Goal: Check status: Check status

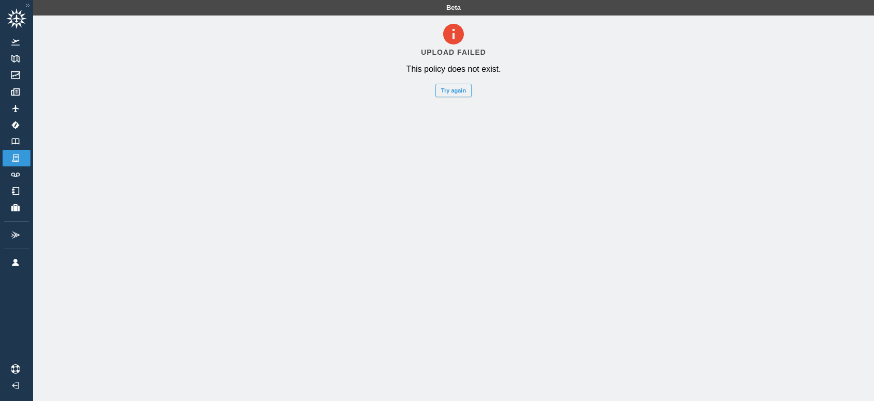
click at [447, 86] on button "Try again" at bounding box center [454, 90] width 36 height 13
click at [28, 5] on img at bounding box center [28, 5] width 10 height 9
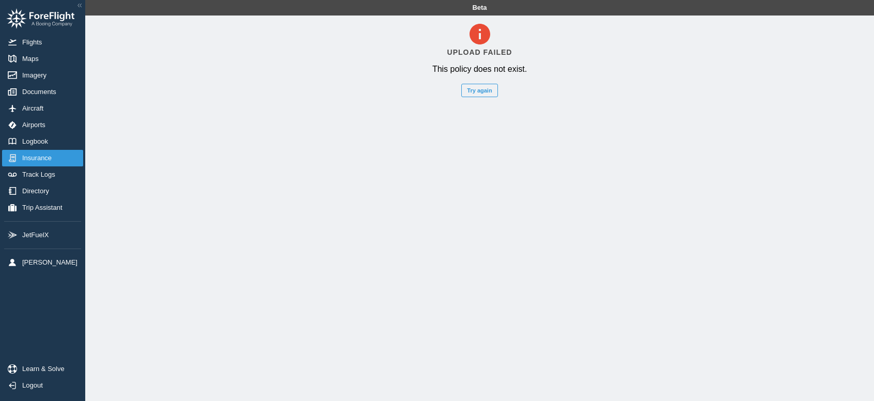
click at [37, 157] on span "Insurance" at bounding box center [39, 158] width 34 height 8
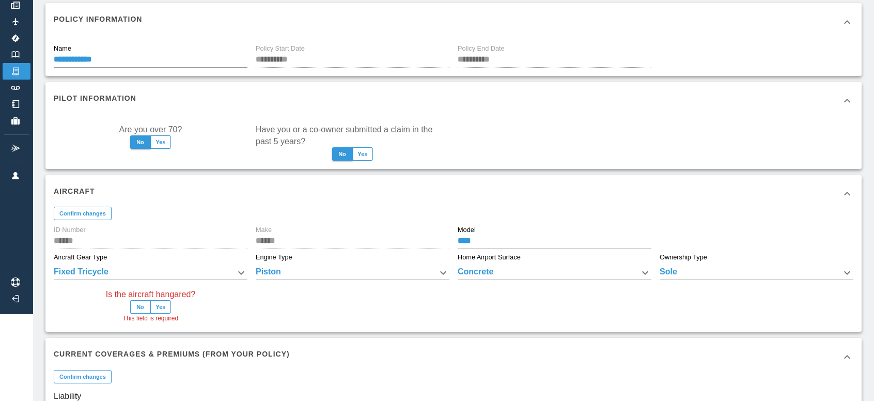
scroll to position [103, 0]
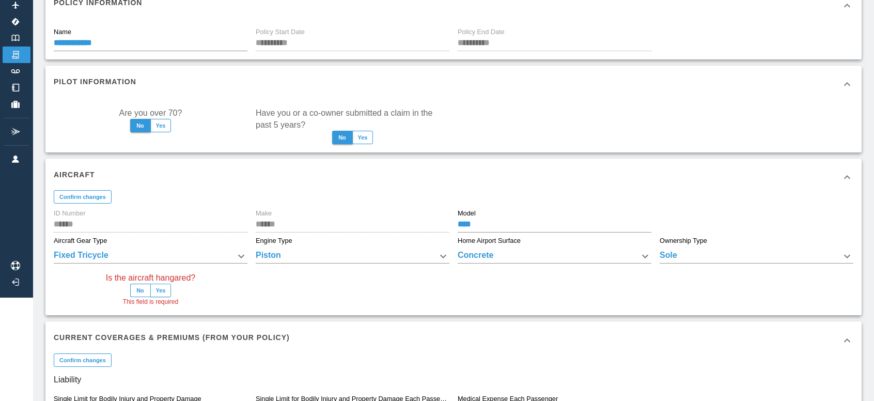
click at [164, 292] on button "Yes" at bounding box center [160, 290] width 21 height 13
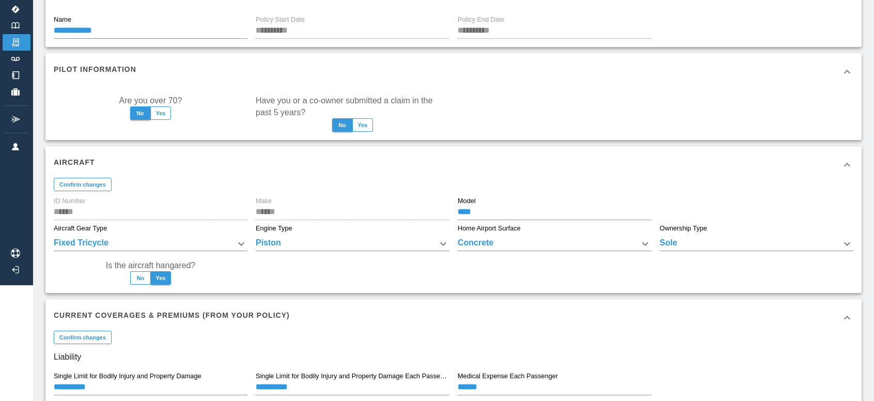
scroll to position [284, 0]
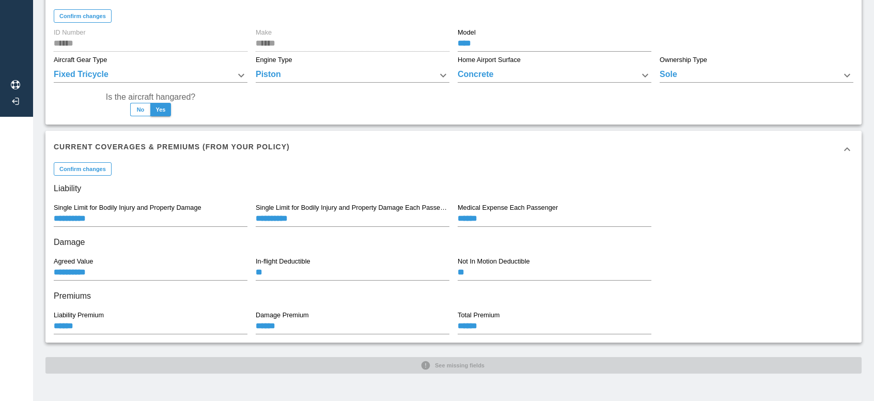
click at [672, 191] on h6 "Liability" at bounding box center [454, 188] width 800 height 14
click at [473, 371] on div "**********" at bounding box center [453, 59] width 816 height 630
click at [469, 364] on div "**********" at bounding box center [453, 59] width 816 height 630
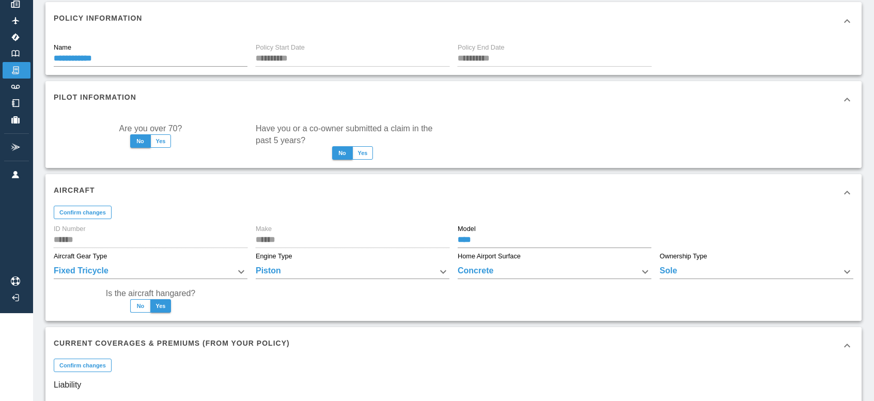
scroll to position [103, 0]
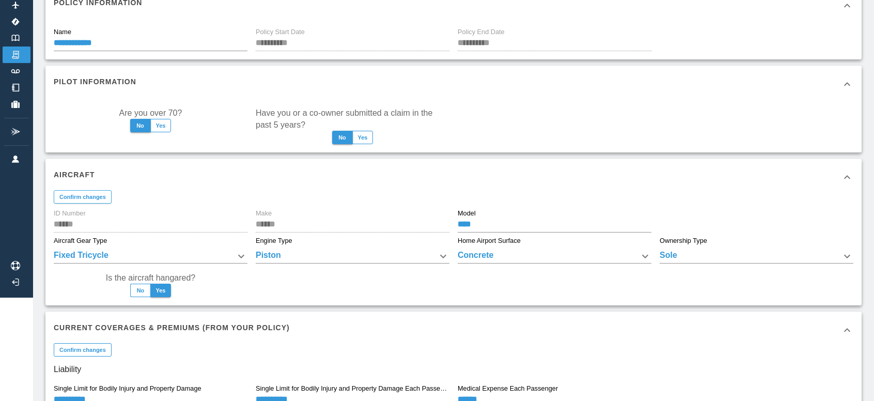
click at [90, 195] on button "Confirm changes" at bounding box center [83, 196] width 58 height 13
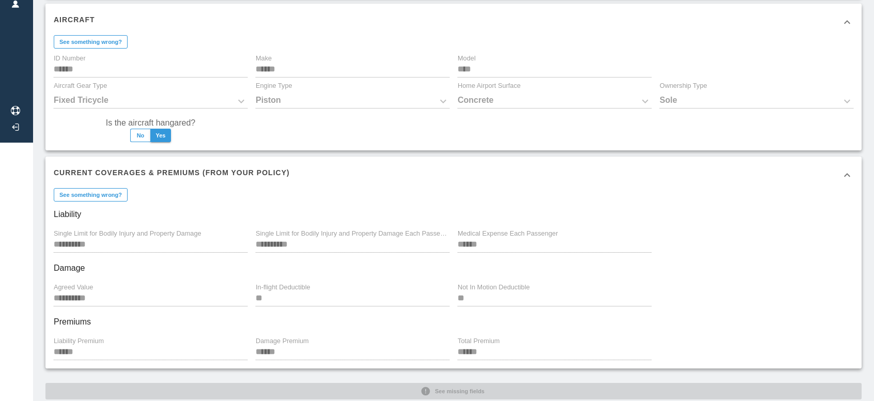
scroll to position [284, 0]
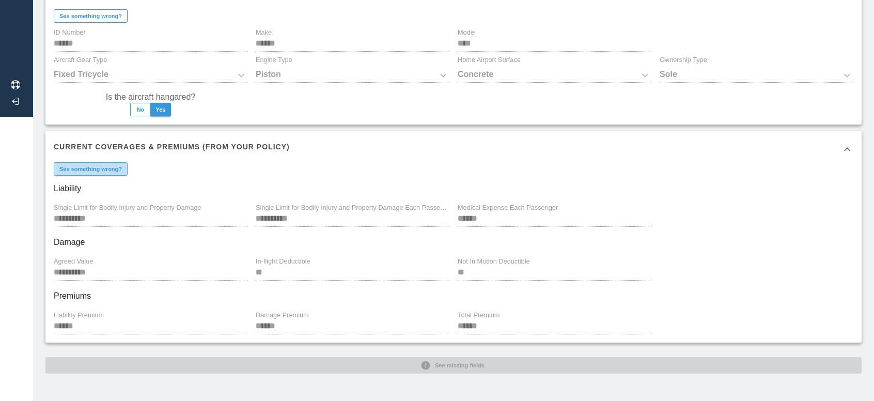
click at [107, 171] on button "See something wrong?" at bounding box center [91, 168] width 74 height 13
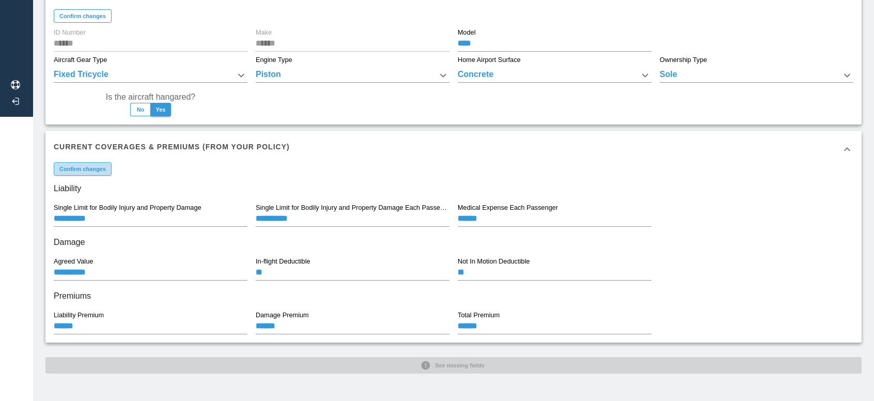
click at [107, 171] on button "Confirm changes" at bounding box center [83, 168] width 58 height 13
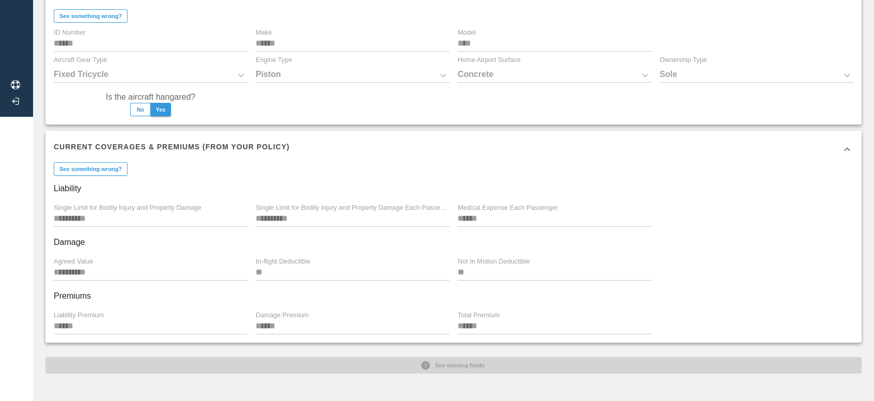
click at [107, 171] on button "See something wrong?" at bounding box center [91, 168] width 74 height 13
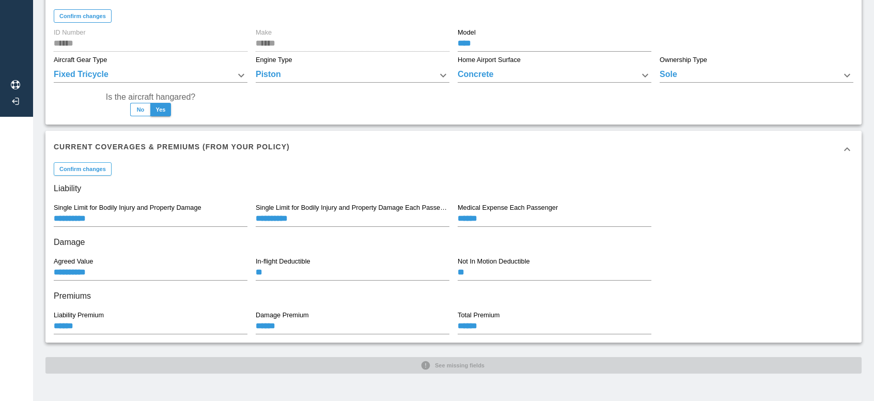
click at [107, 171] on button "Confirm changes" at bounding box center [83, 168] width 58 height 13
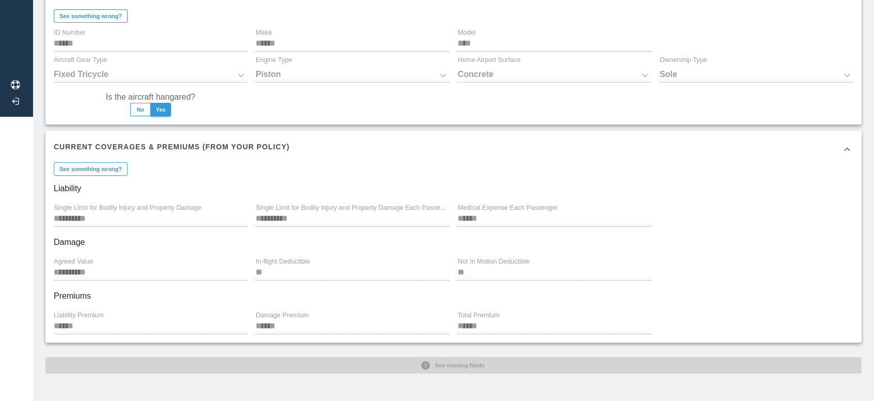
click at [107, 171] on button "See something wrong?" at bounding box center [91, 168] width 74 height 13
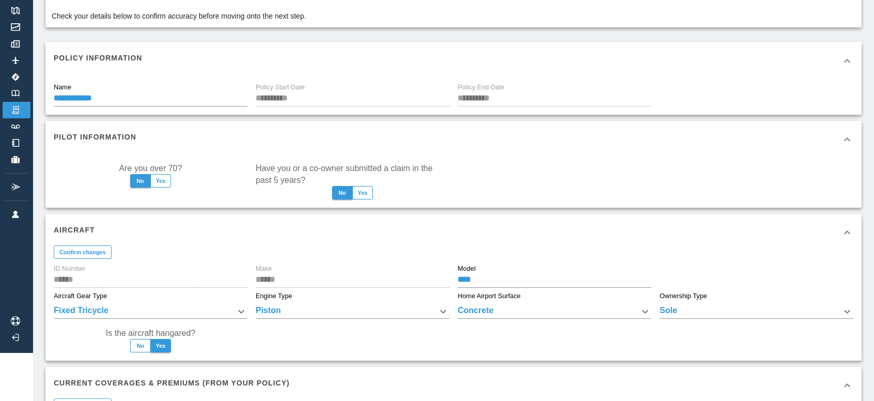
scroll to position [26, 0]
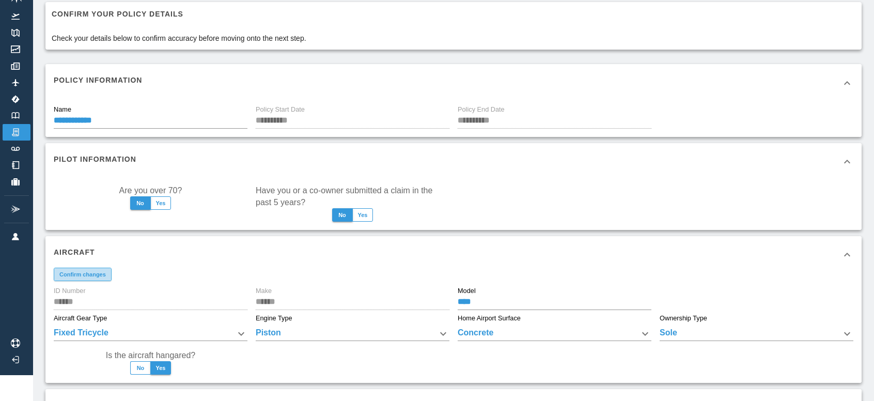
click at [83, 276] on button "Confirm changes" at bounding box center [83, 274] width 58 height 13
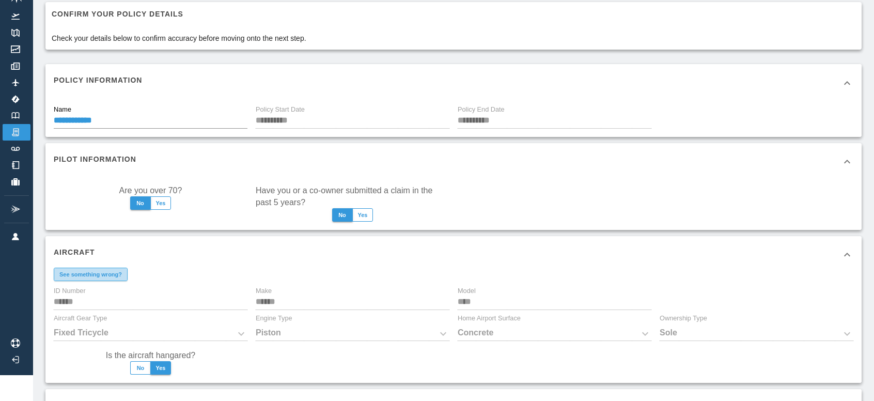
click at [83, 276] on button "See something wrong?" at bounding box center [91, 274] width 74 height 13
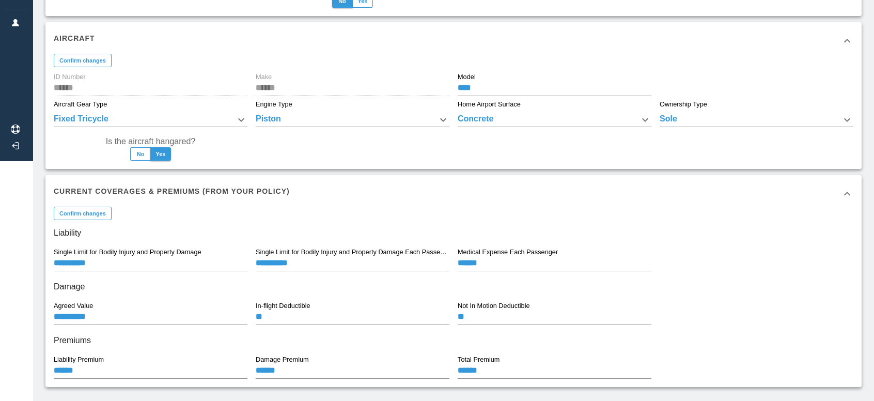
scroll to position [284, 0]
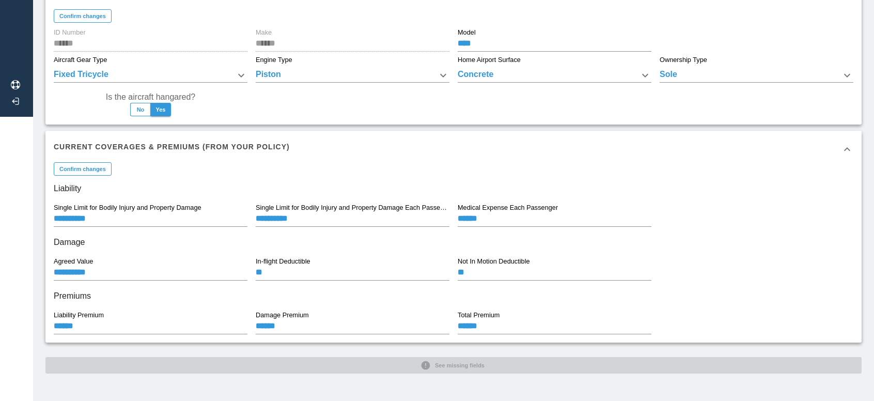
click at [449, 364] on div "**********" at bounding box center [453, 59] width 816 height 630
click at [453, 362] on div "**********" at bounding box center [453, 59] width 816 height 630
click at [467, 365] on div "**********" at bounding box center [453, 59] width 816 height 630
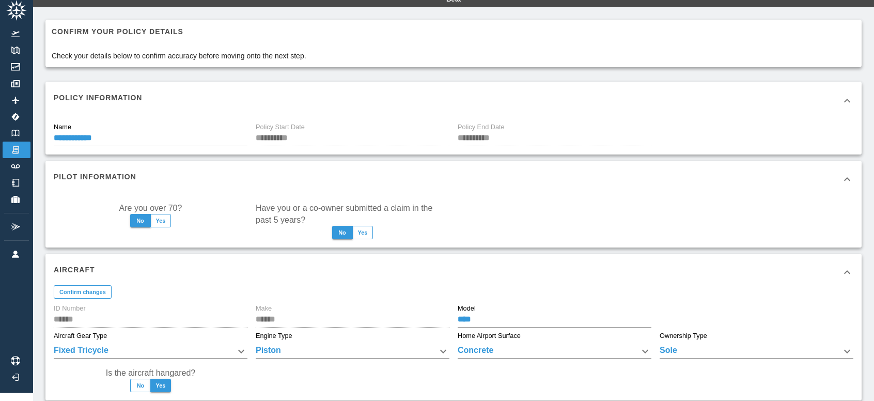
scroll to position [0, 0]
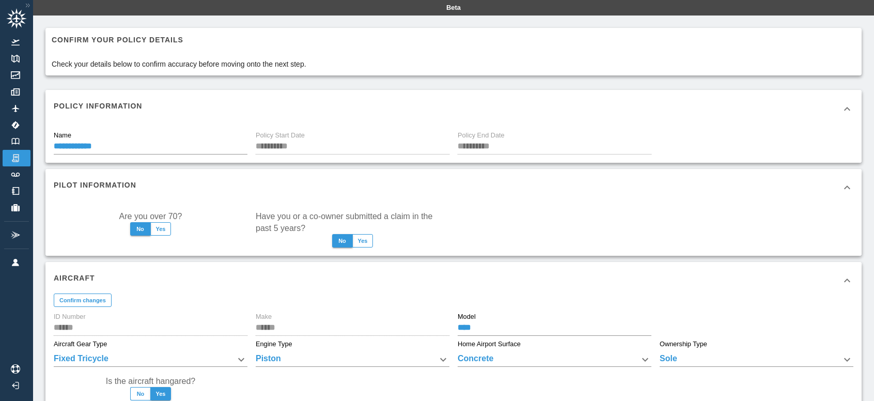
click at [853, 104] on icon at bounding box center [847, 109] width 12 height 12
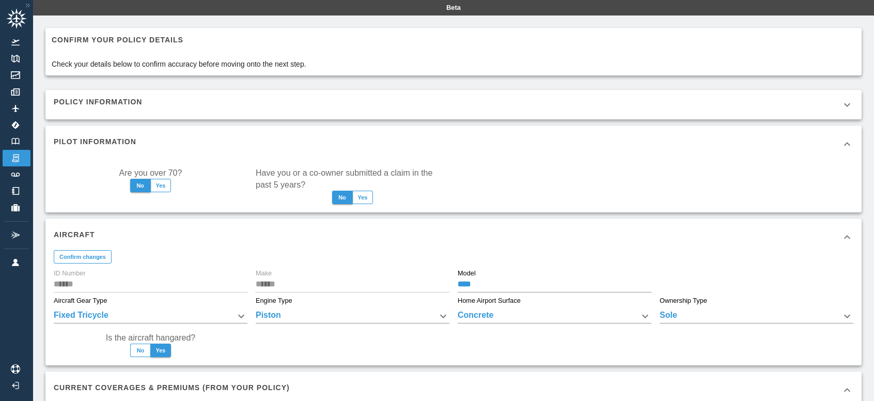
click at [850, 104] on icon at bounding box center [847, 105] width 6 height 4
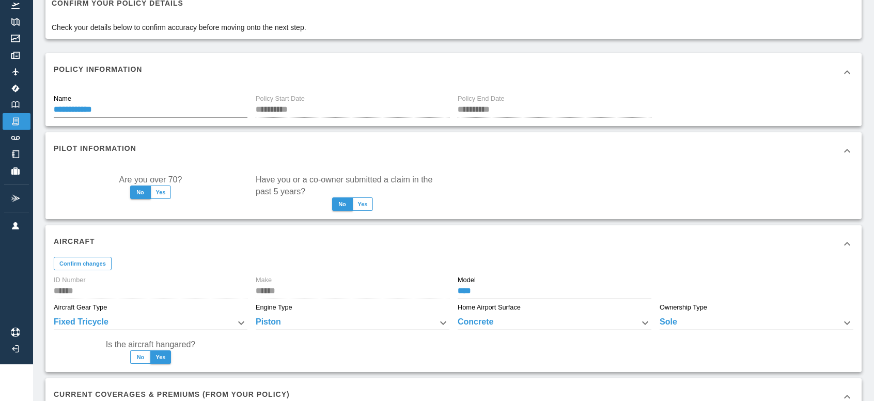
scroll to position [52, 0]
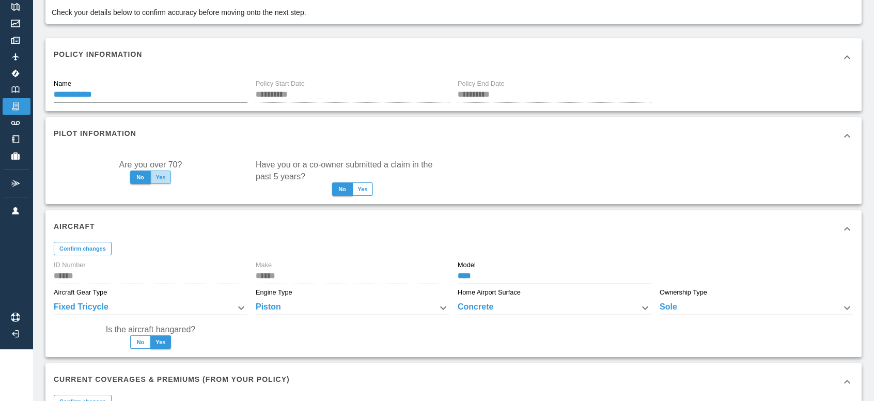
click at [166, 177] on button "Yes" at bounding box center [160, 176] width 21 height 13
click at [145, 178] on button "No" at bounding box center [140, 176] width 21 height 13
click at [366, 189] on button "Yes" at bounding box center [362, 188] width 21 height 13
click at [342, 189] on button "No" at bounding box center [342, 188] width 21 height 13
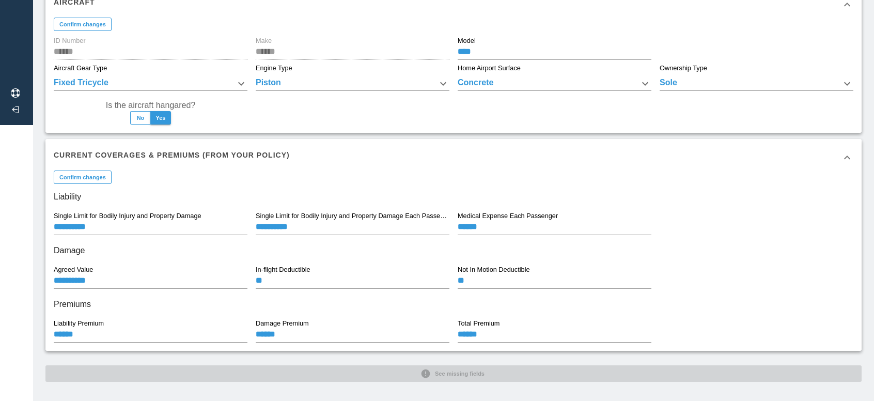
scroll to position [284, 0]
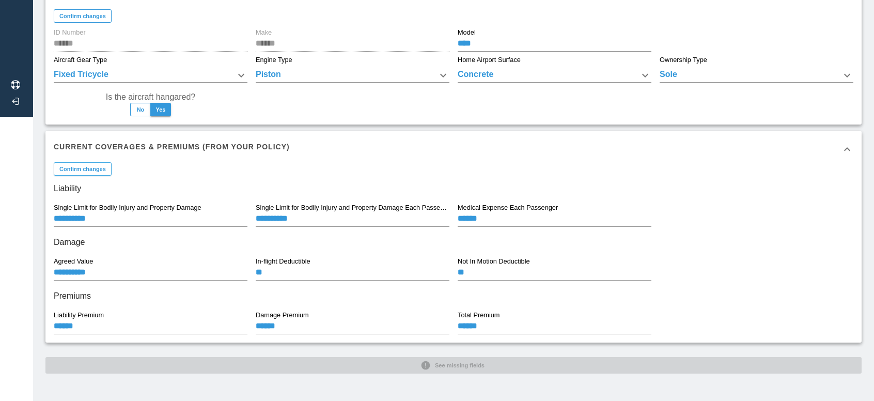
click at [89, 169] on button "Confirm changes" at bounding box center [83, 168] width 58 height 13
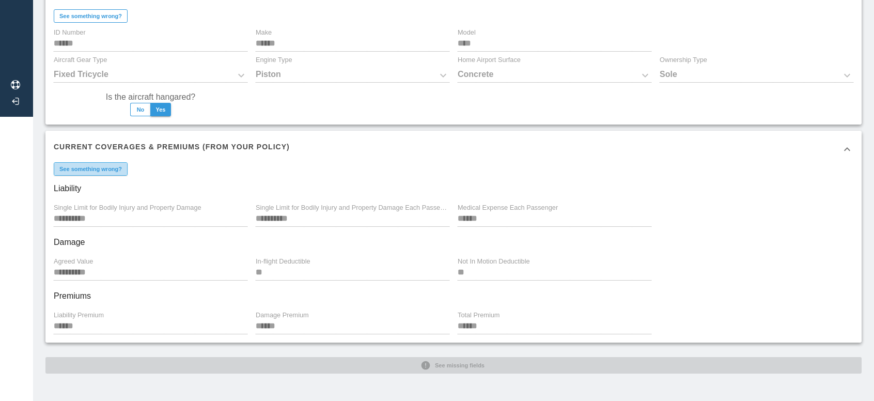
click at [89, 169] on button "See something wrong?" at bounding box center [91, 168] width 74 height 13
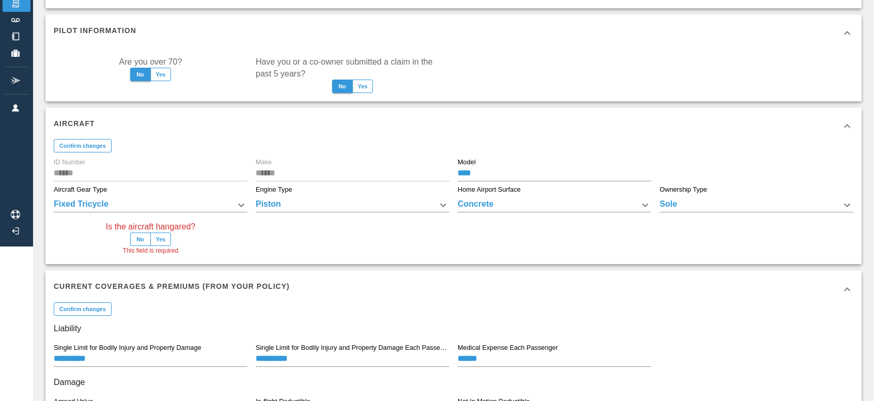
scroll to position [155, 0]
click at [159, 237] on button "Yes" at bounding box center [160, 238] width 21 height 13
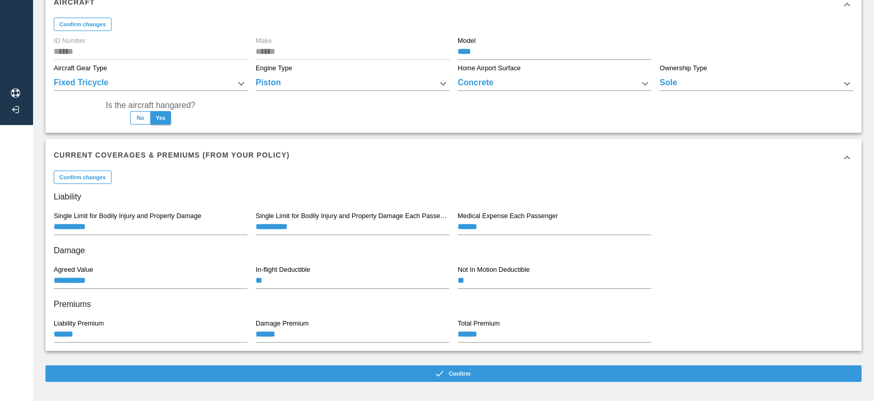
scroll to position [284, 0]
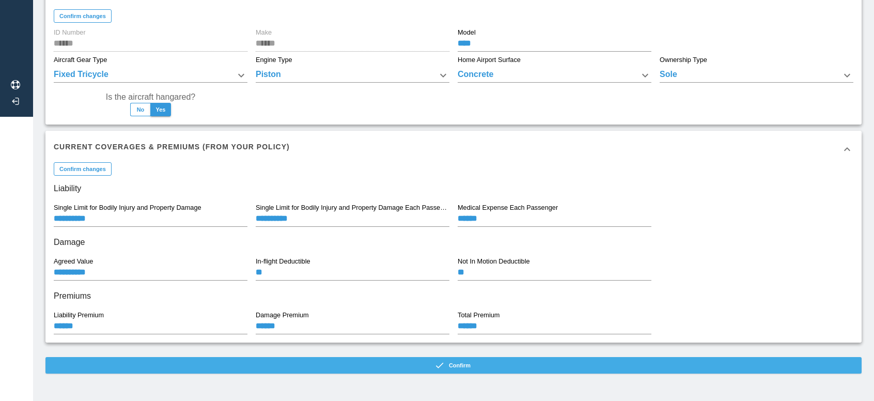
click at [426, 365] on button "Confirm" at bounding box center [453, 365] width 816 height 17
